Goal: Transaction & Acquisition: Purchase product/service

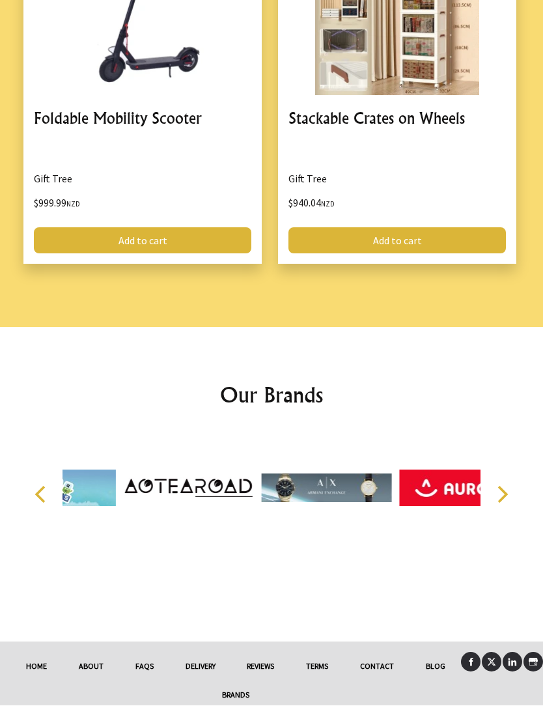
scroll to position [2511, 0]
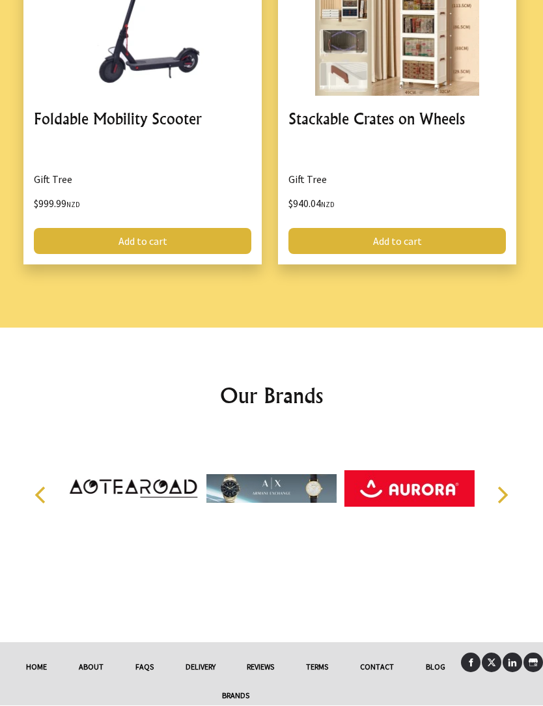
click at [381, 657] on link "Contact" at bounding box center [378, 667] width 66 height 29
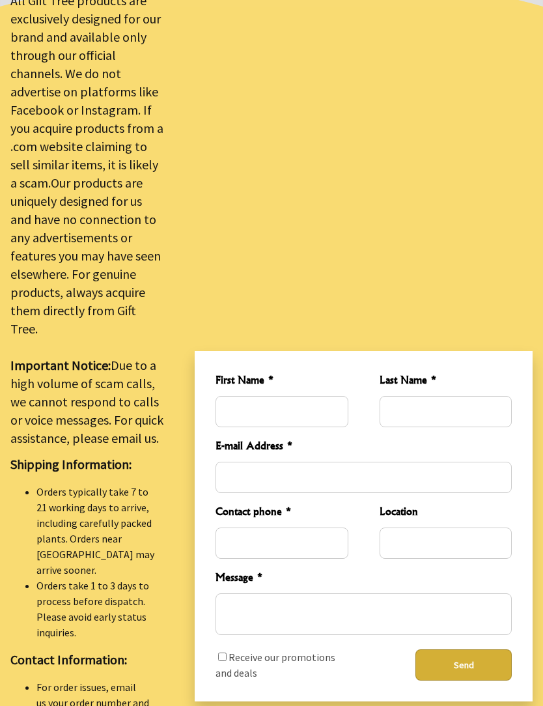
scroll to position [399, 0]
click at [437, 683] on div "First Name * Last Name * E-mail Address * Contact phone * Location Message * Re…" at bounding box center [364, 526] width 338 height 350
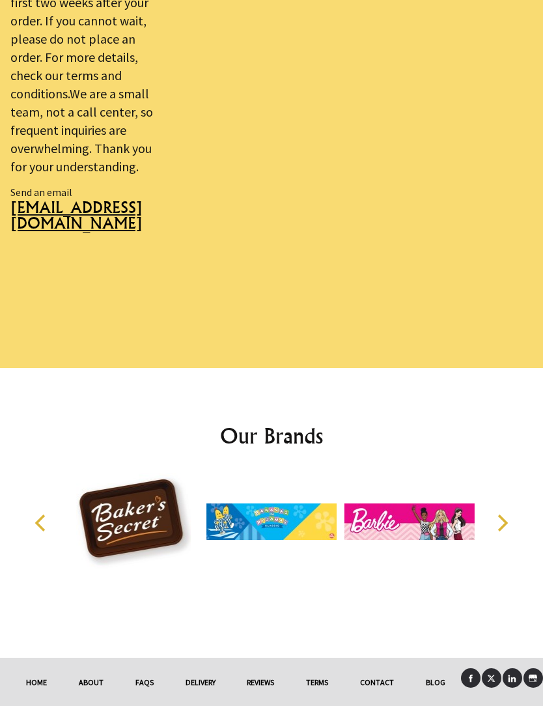
scroll to position [1259, 0]
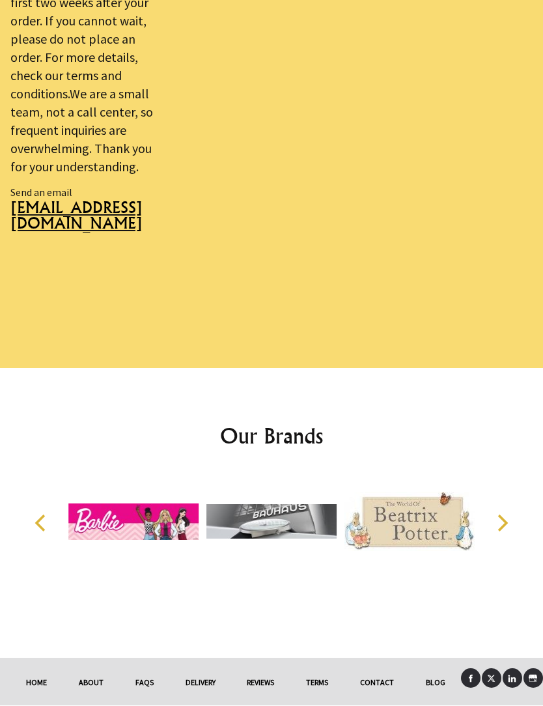
click at [541, 669] on link at bounding box center [534, 679] width 20 height 20
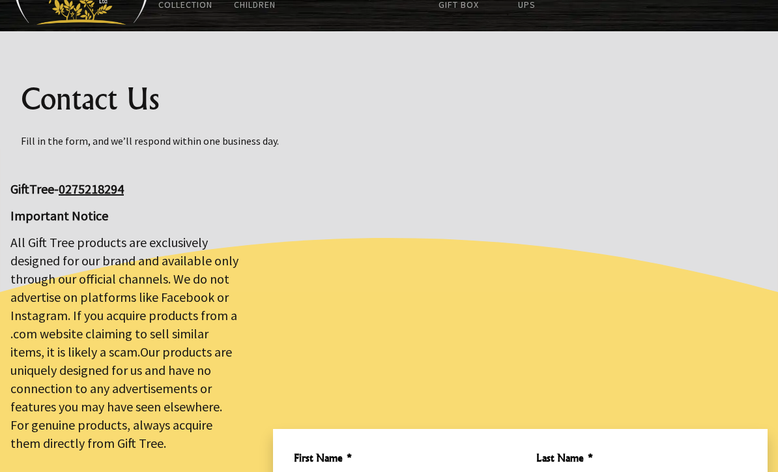
scroll to position [0, 0]
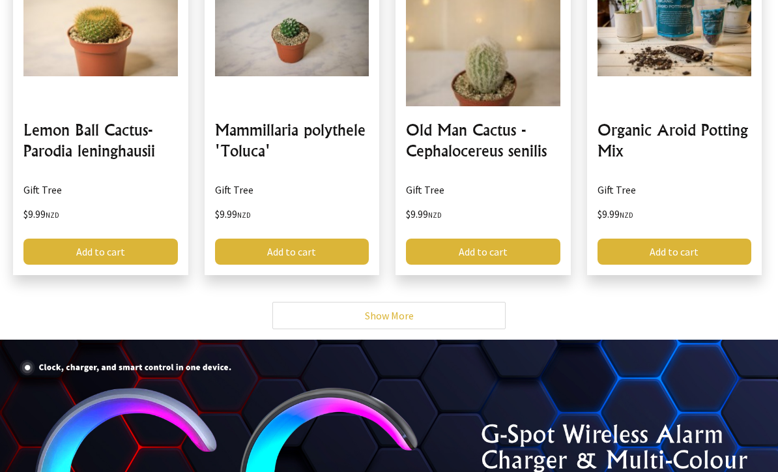
scroll to position [3161, 0]
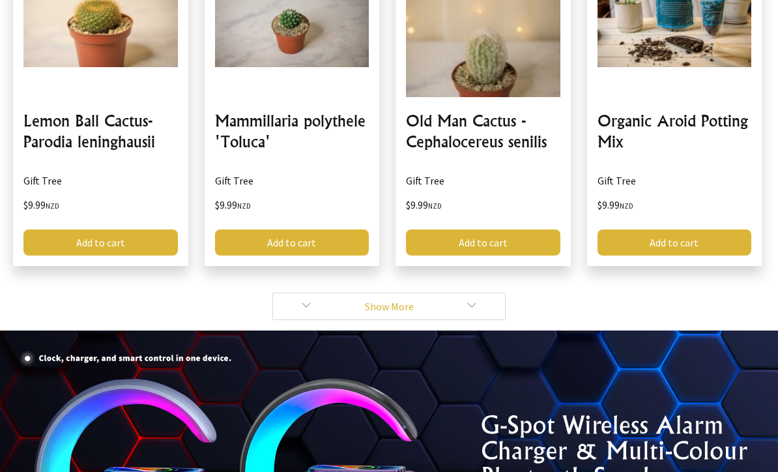
click at [491, 292] on link "Show More" at bounding box center [388, 305] width 233 height 27
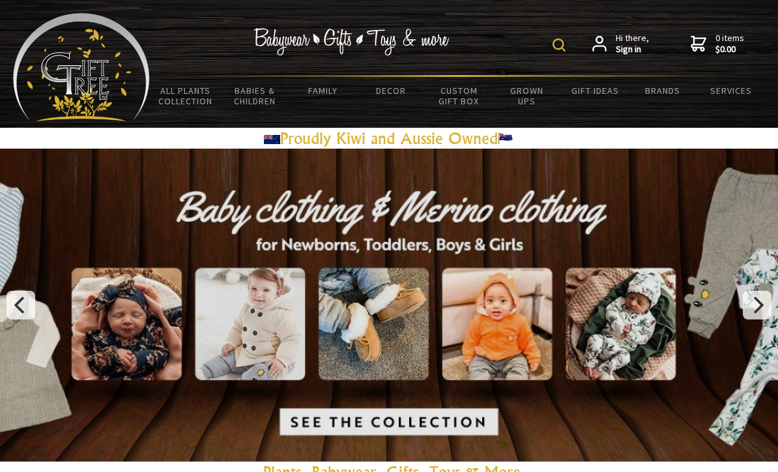
click at [561, 47] on img at bounding box center [558, 44] width 13 height 13
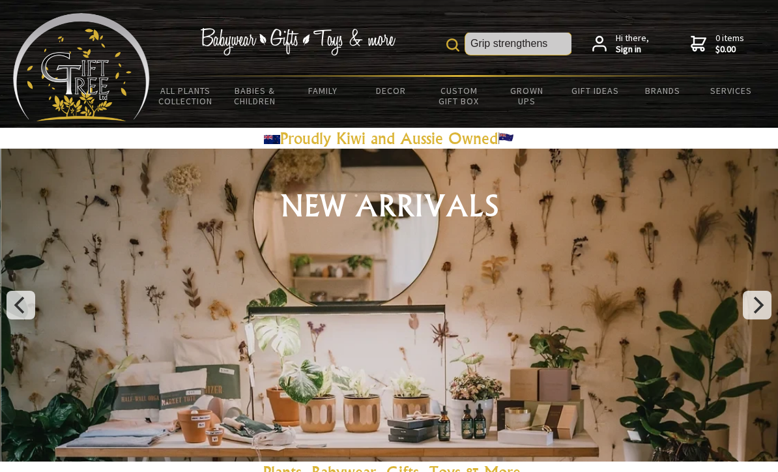
type input "Grip strengthens"
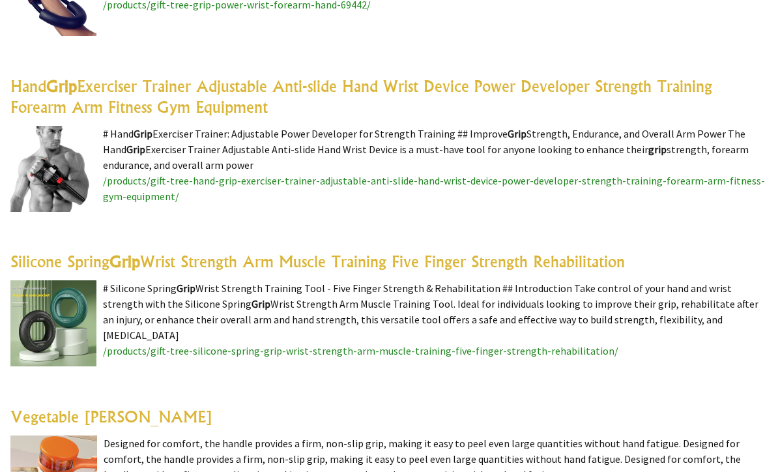
scroll to position [666, 0]
click at [648, 87] on link "Hand Grip Exerciser Trainer Adjustable Anti-slide Hand Wrist Device Power Devel…" at bounding box center [361, 96] width 702 height 40
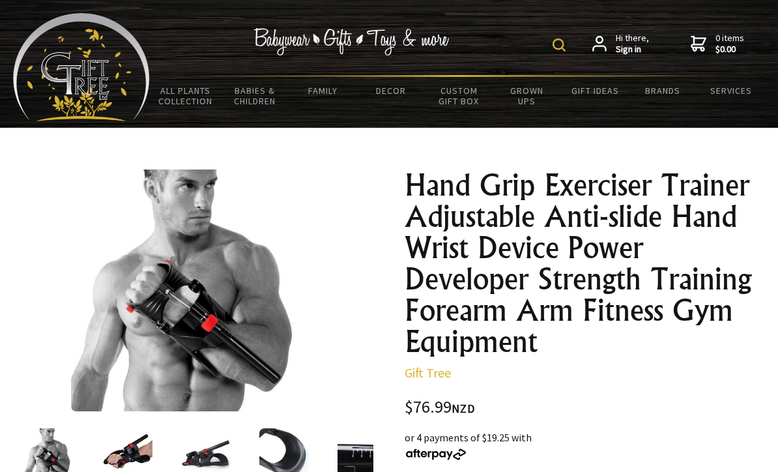
click at [560, 41] on img at bounding box center [558, 44] width 13 height 13
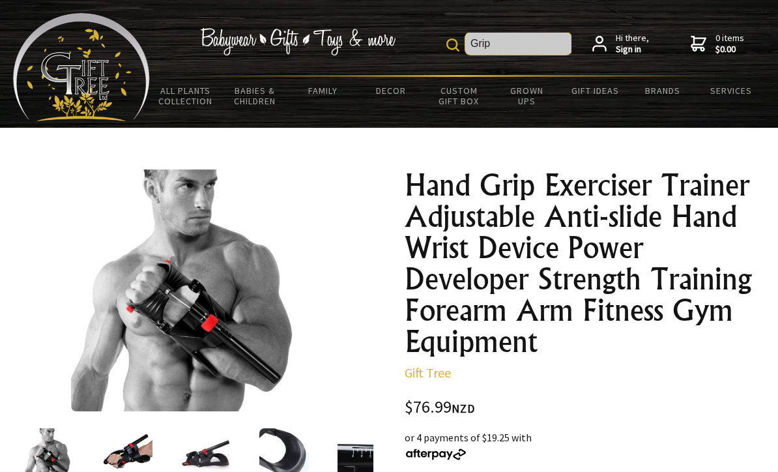
type input "Grip"
click at [451, 43] on img at bounding box center [452, 44] width 13 height 13
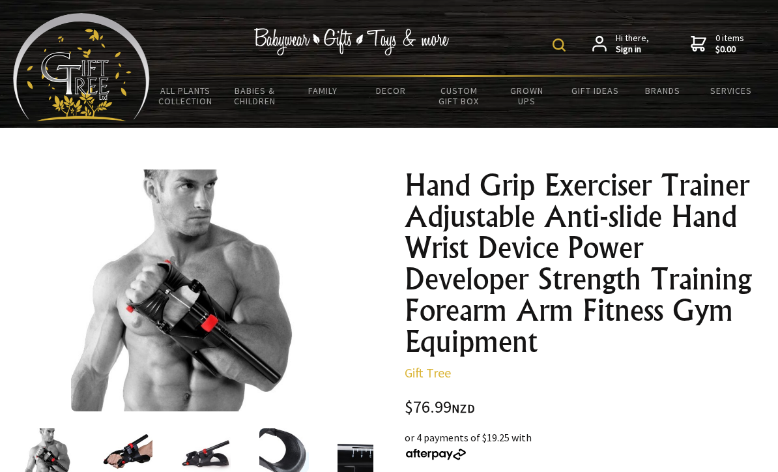
click at [560, 42] on img at bounding box center [558, 44] width 13 height 13
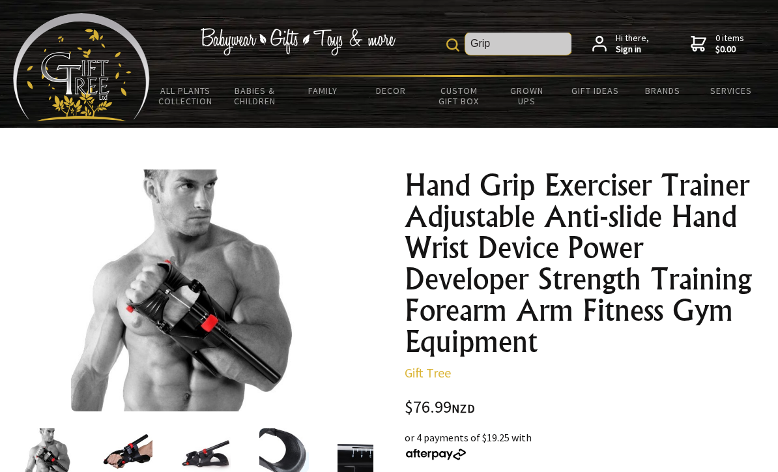
click at [548, 47] on input "Grip" at bounding box center [518, 44] width 106 height 22
click at [33, 308] on div at bounding box center [191, 290] width 363 height 242
click at [524, 51] on input "Grip" at bounding box center [518, 44] width 106 height 22
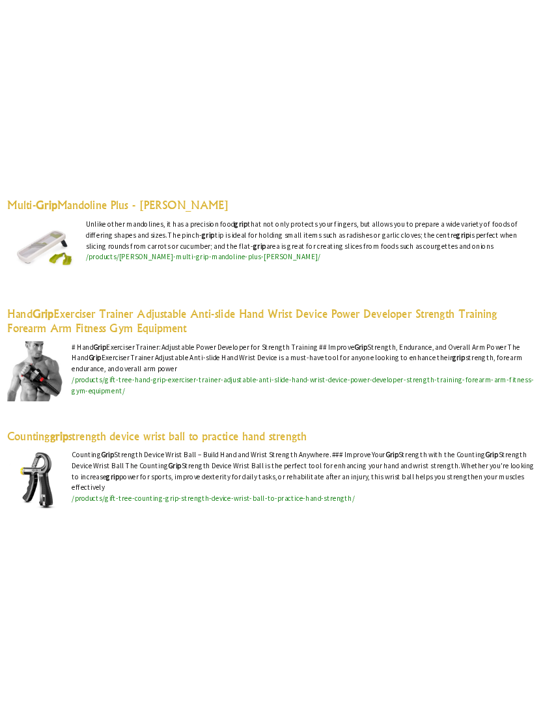
scroll to position [3600, 0]
